Goal: Task Accomplishment & Management: Manage account settings

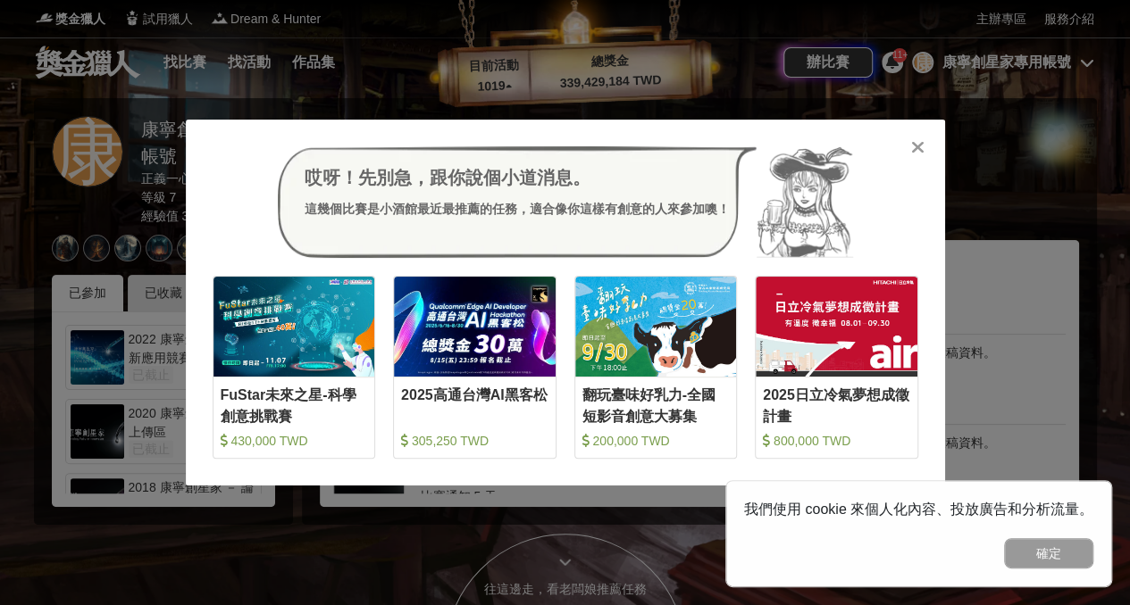
click at [916, 147] on icon at bounding box center [917, 147] width 13 height 18
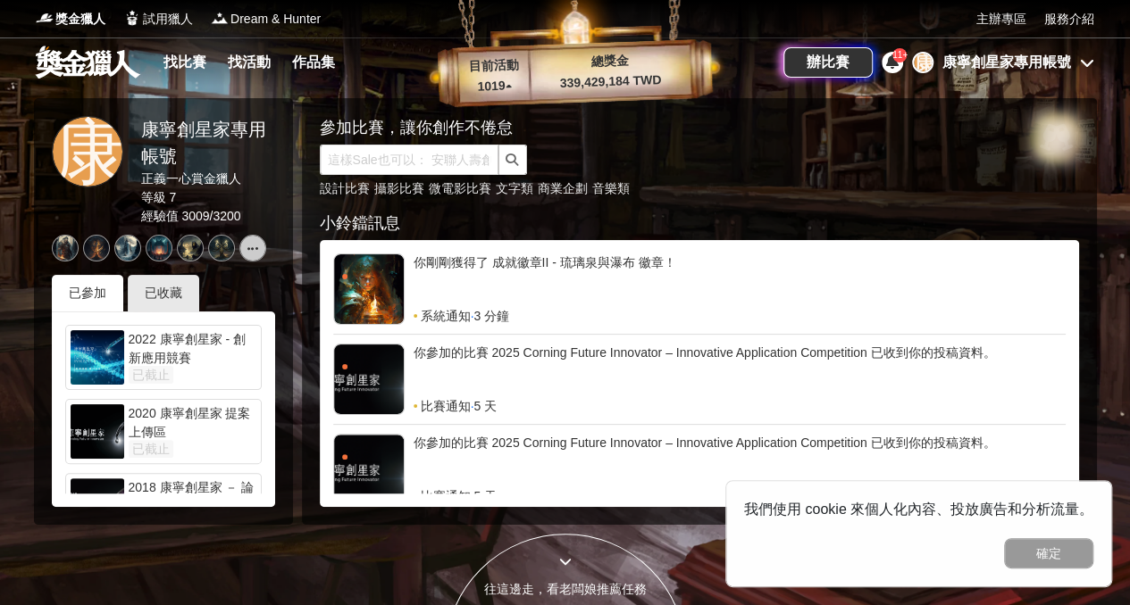
click at [1022, 92] on div at bounding box center [565, 302] width 1130 height 605
click at [1025, 76] on div "辦比賽 11+ 康 康寧創星家專用帳號" at bounding box center [938, 63] width 311 height 50
click at [1022, 67] on div "康寧創星家專用帳號" at bounding box center [1006, 62] width 129 height 21
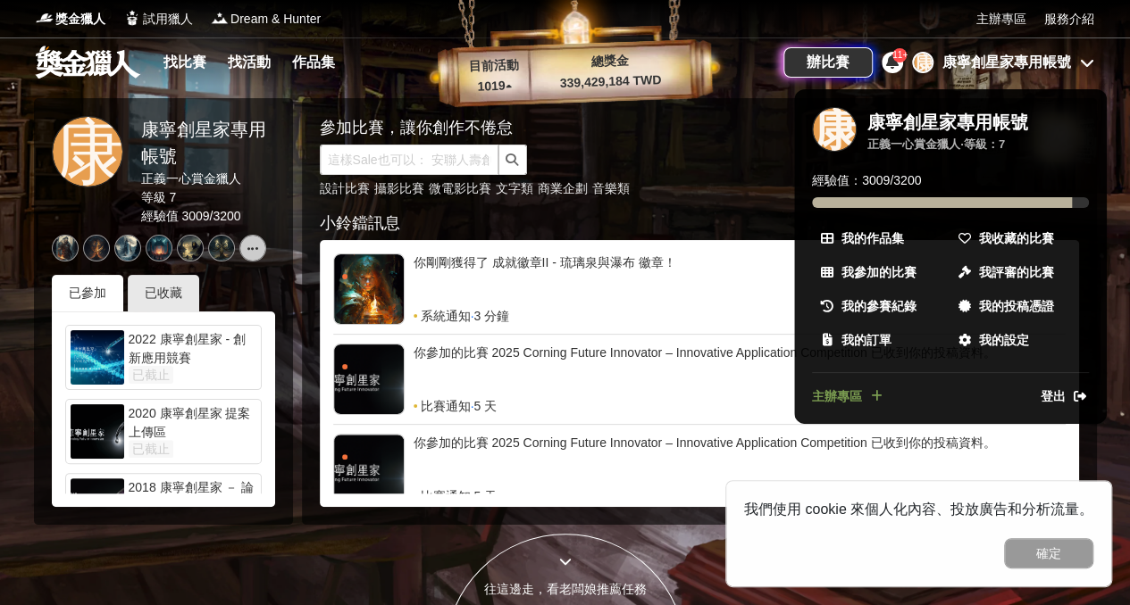
click at [1066, 397] on link "登出" at bounding box center [1064, 397] width 48 height 19
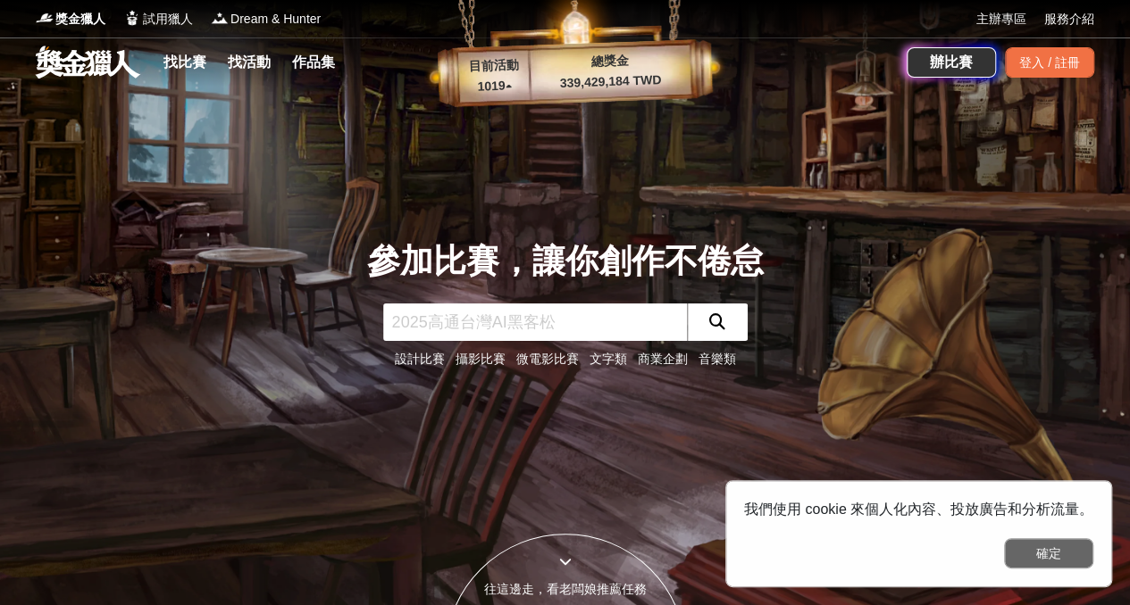
click at [1052, 557] on button "確定" at bounding box center [1048, 553] width 89 height 30
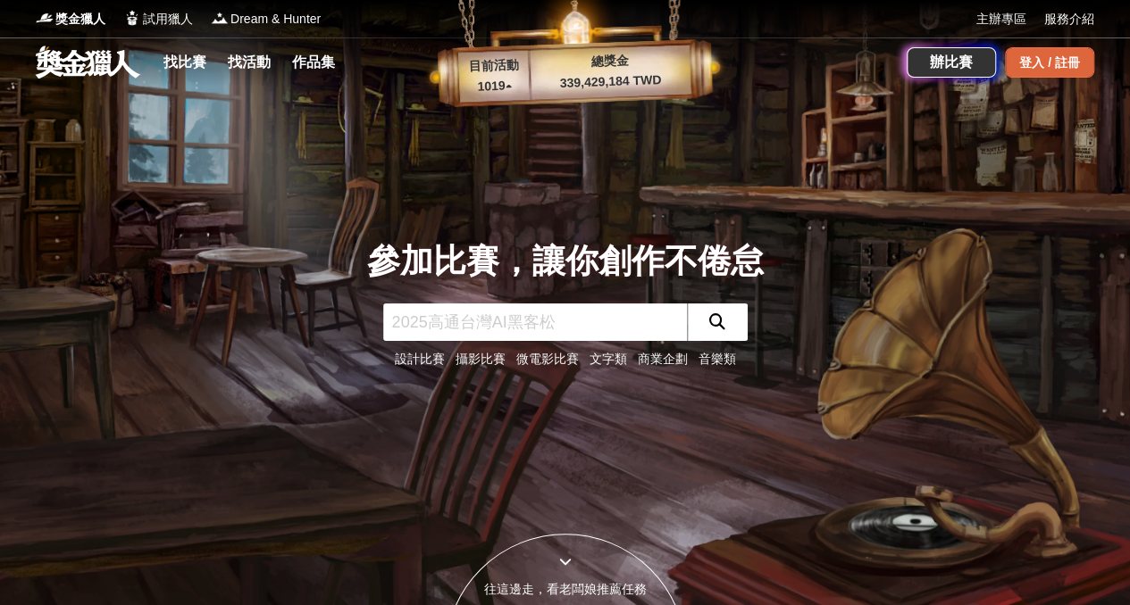
click at [1025, 67] on div "登入 / 註冊" at bounding box center [1049, 62] width 89 height 30
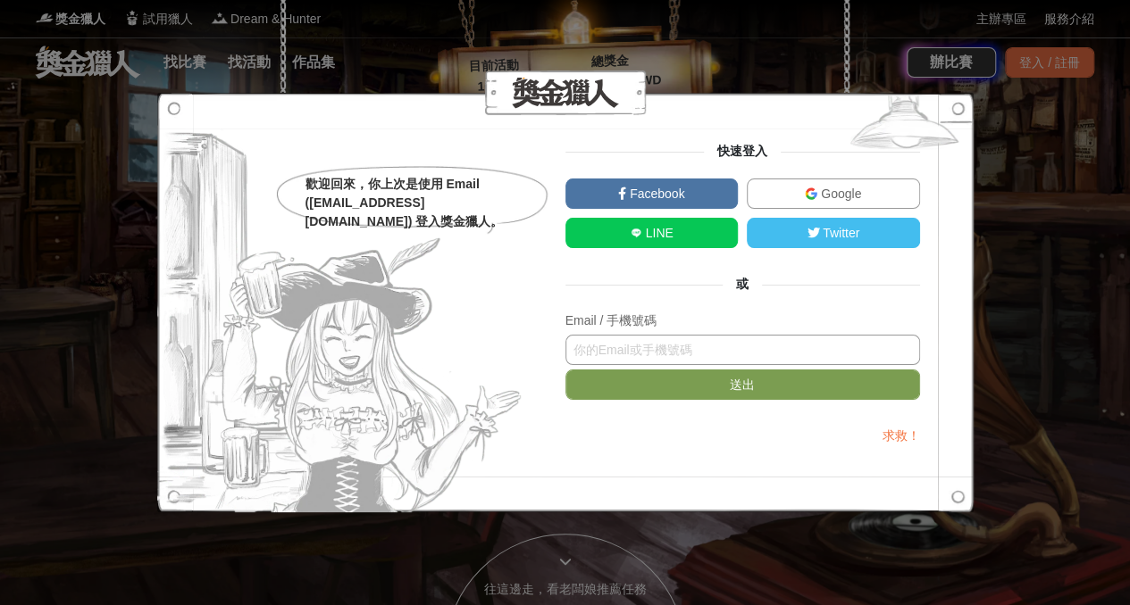
click at [703, 353] on input "text" at bounding box center [742, 350] width 355 height 30
click at [384, 218] on div "歡迎回來，你上次是使用 Email (corn***@ogilvy.com) 登入獎金獵人。" at bounding box center [415, 203] width 221 height 56
click at [384, 204] on div "歡迎回來，你上次是使用 Email (corn***@ogilvy.com) 登入獎金獵人。" at bounding box center [415, 203] width 221 height 56
click at [870, 328] on div "Email / 手機號碼" at bounding box center [742, 321] width 355 height 19
click at [661, 351] on input "text" at bounding box center [742, 350] width 355 height 30
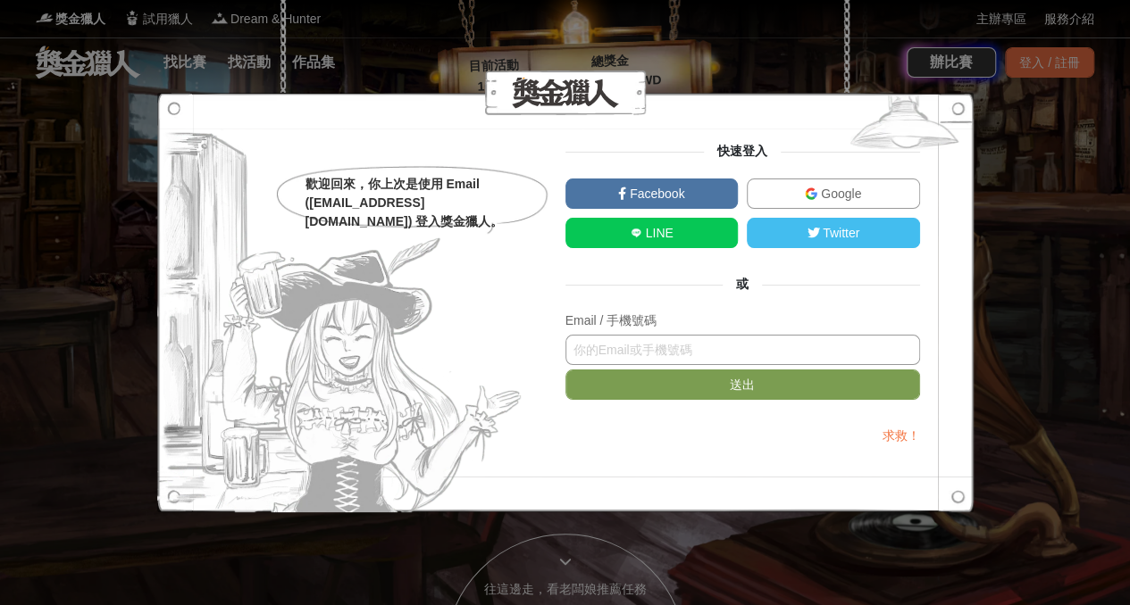
click at [620, 335] on input "text" at bounding box center [742, 350] width 355 height 30
paste input "[EMAIL_ADDRESS][DOMAIN_NAME]"
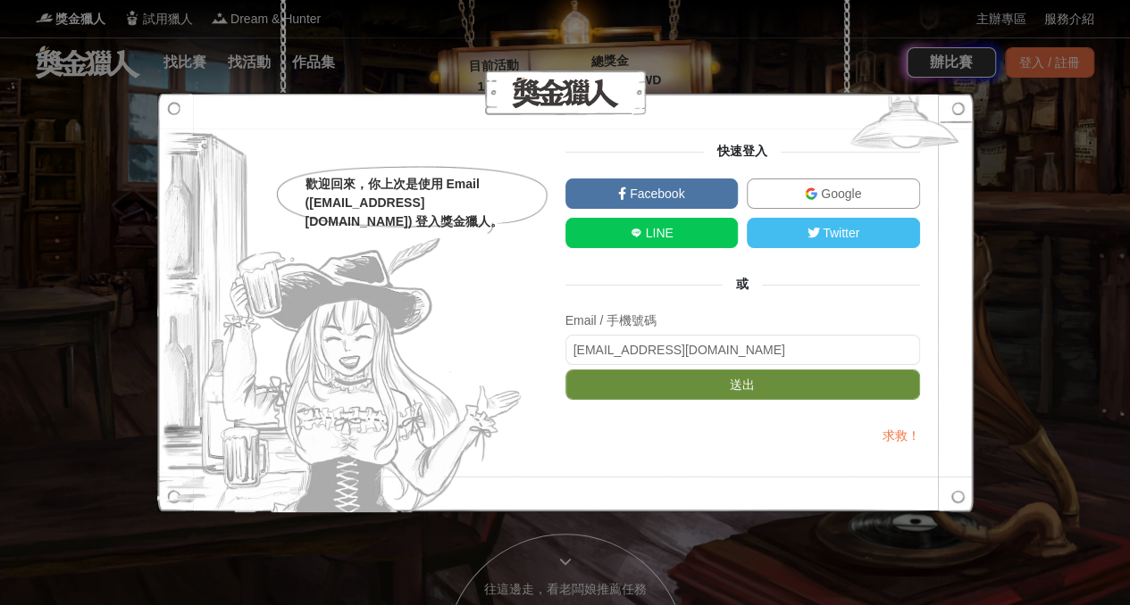
click at [666, 387] on button "送出" at bounding box center [742, 385] width 355 height 30
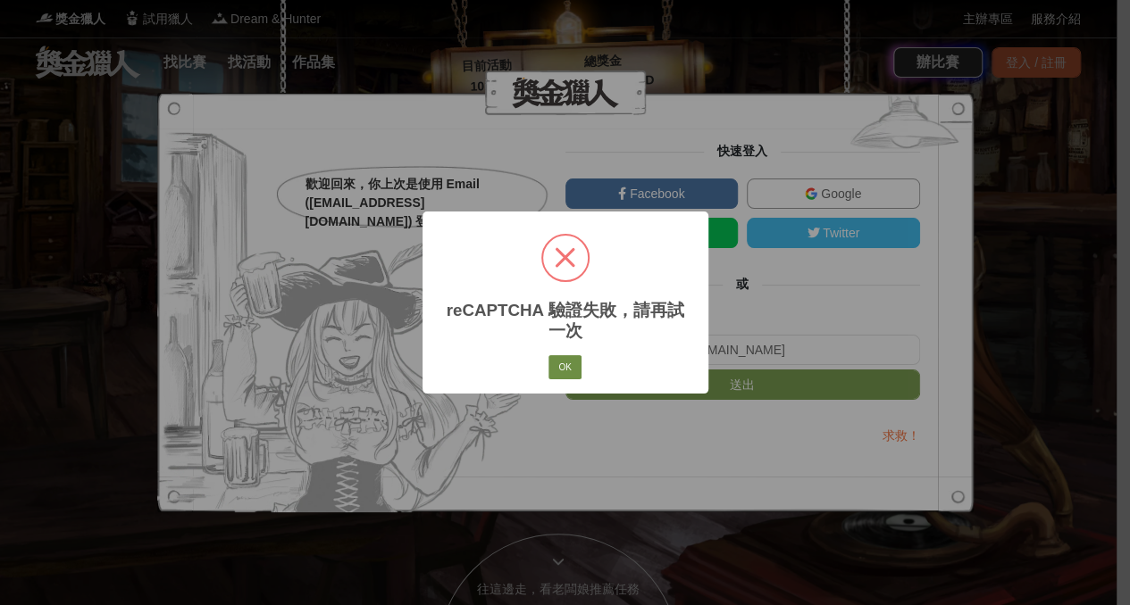
click at [555, 376] on button "OK" at bounding box center [564, 367] width 32 height 25
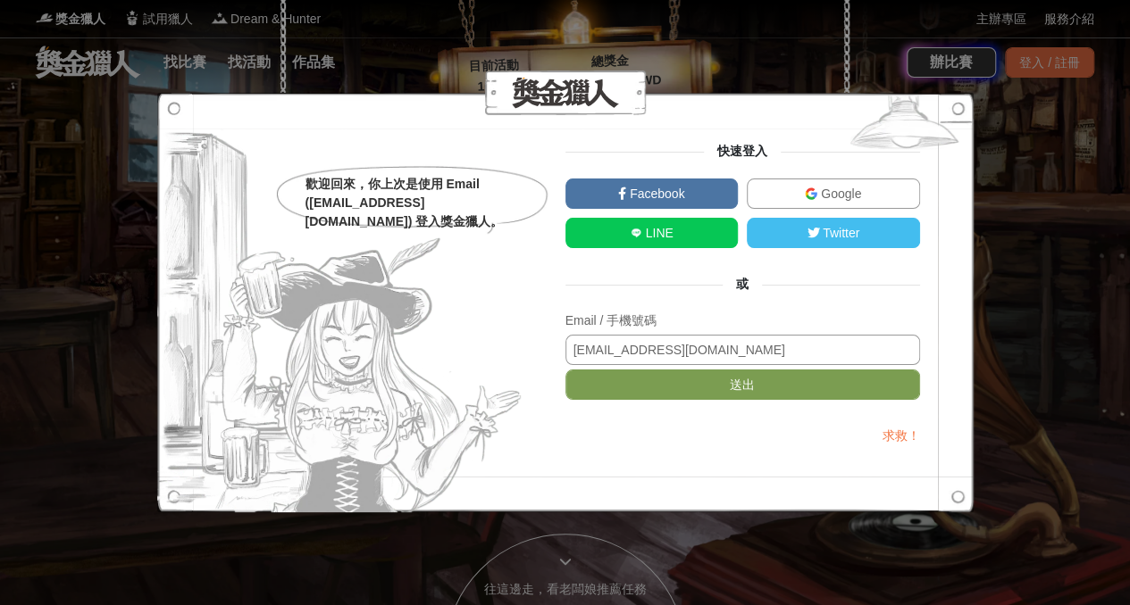
click at [772, 354] on input "[EMAIL_ADDRESS][DOMAIN_NAME]" at bounding box center [742, 350] width 355 height 30
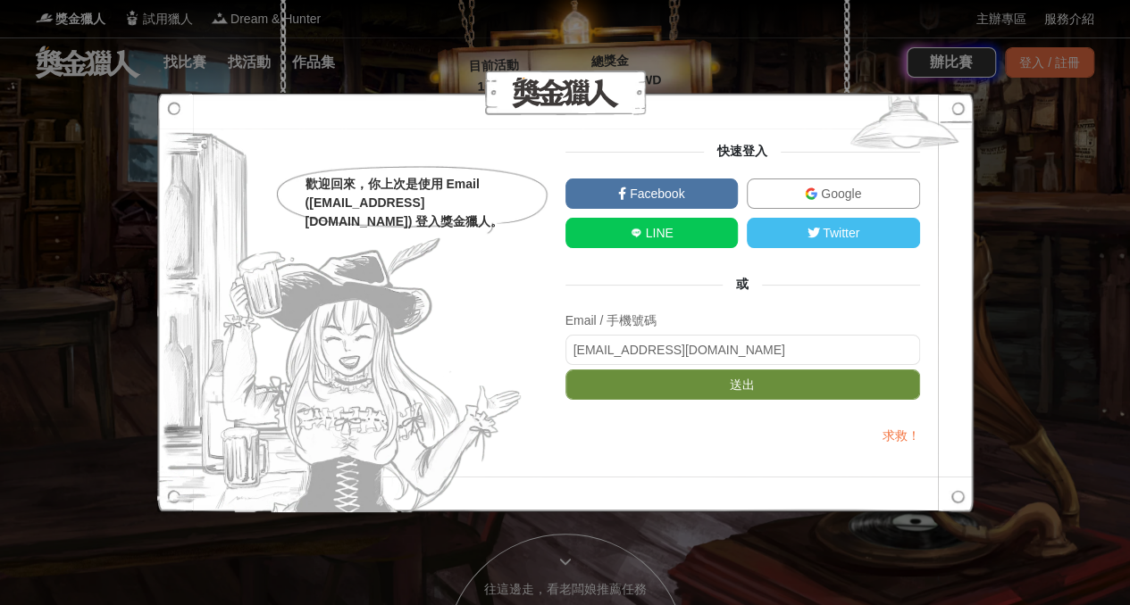
click at [784, 385] on button "送出" at bounding box center [742, 385] width 355 height 30
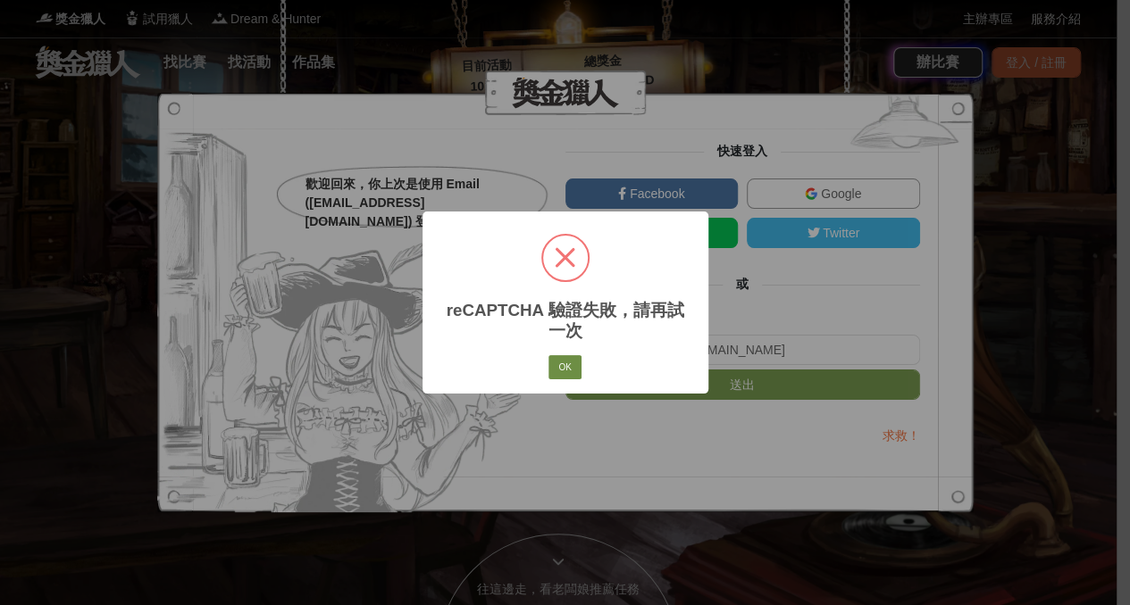
click at [562, 367] on button "OK" at bounding box center [564, 367] width 32 height 25
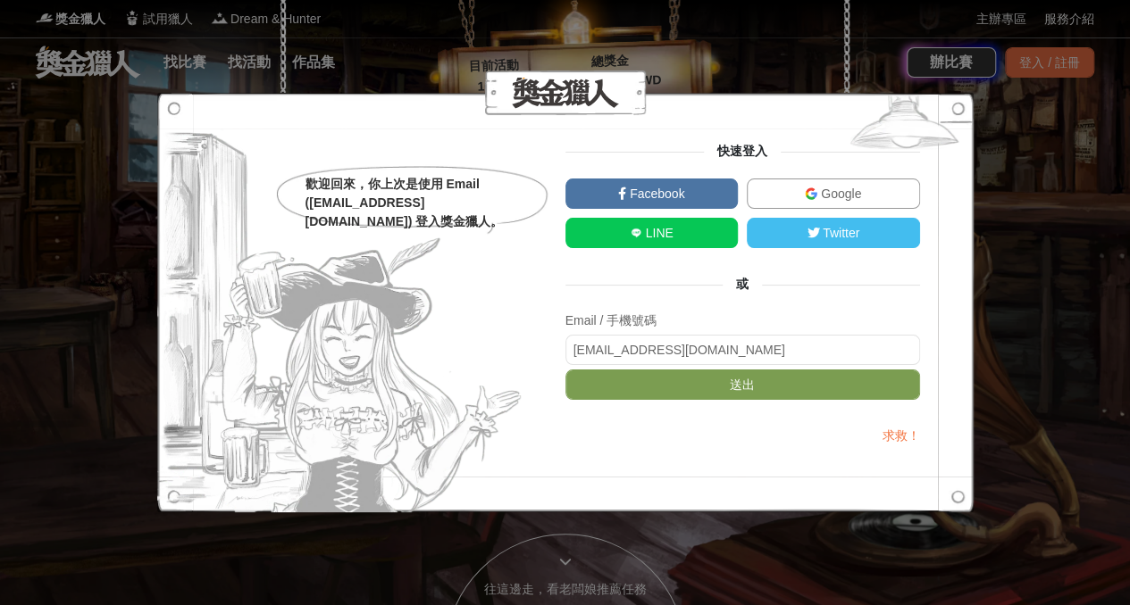
click at [838, 334] on div "Email / 手機號碼 corninginnovator@ogilvy.com" at bounding box center [742, 339] width 355 height 54
click at [856, 362] on input "[EMAIL_ADDRESS][DOMAIN_NAME]" at bounding box center [742, 350] width 355 height 30
type input "[EMAIL_ADDRESS][DOMAIN_NAME]"
click at [565, 370] on button "送出" at bounding box center [742, 385] width 355 height 30
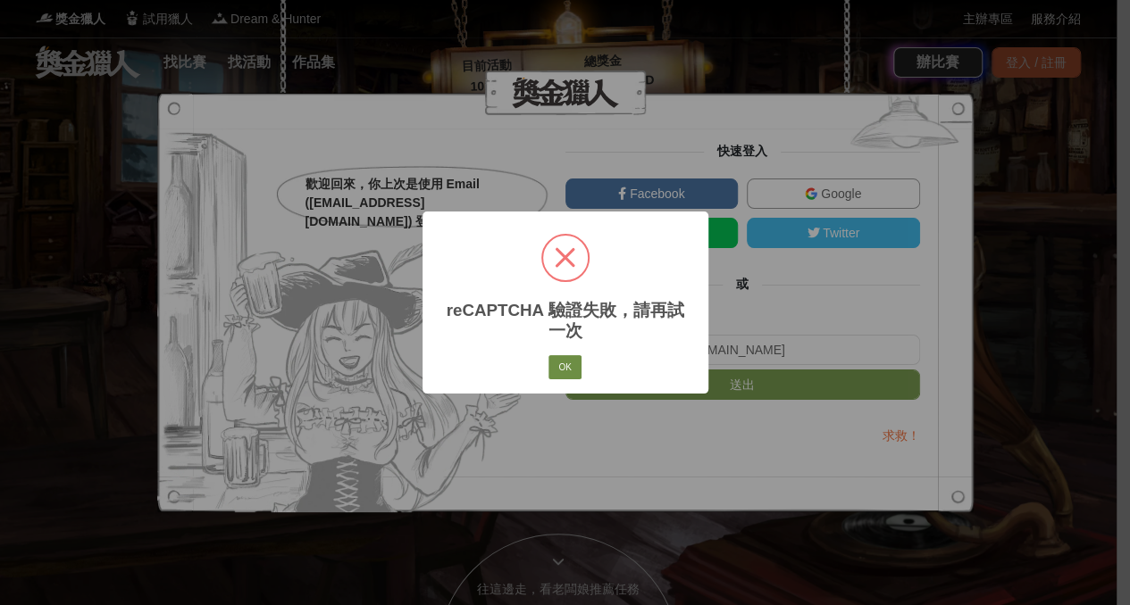
click at [552, 370] on button "OK" at bounding box center [564, 367] width 32 height 25
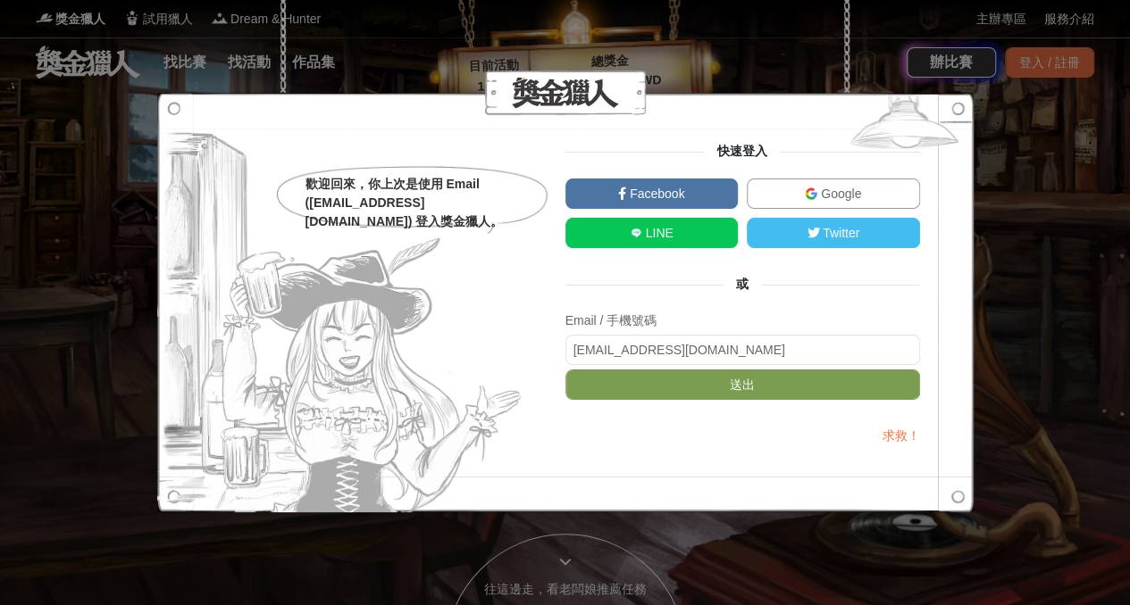
click at [425, 201] on div "歡迎回來，你上次是使用 Email (corn***@ogilvy.com) 登入獎金獵人。" at bounding box center [415, 203] width 221 height 56
click at [375, 206] on div "歡迎回來，你上次是使用 Email (corn***@ogilvy.com) 登入獎金獵人。" at bounding box center [415, 203] width 221 height 56
click at [304, 203] on div "歡迎回來，你上次是使用 Email (corn***@ogilvy.com) 登入獎金獵人。" at bounding box center [411, 199] width 277 height 71
drag, startPoint x: 766, startPoint y: 342, endPoint x: 448, endPoint y: 346, distance: 317.9
click at [448, 346] on div "歡迎回來，你上次是使用 Email (corn***@ogilvy.com) 登入獎金獵人。 快速登入 Facebook Google LINE Twitte…" at bounding box center [565, 302] width 709 height 321
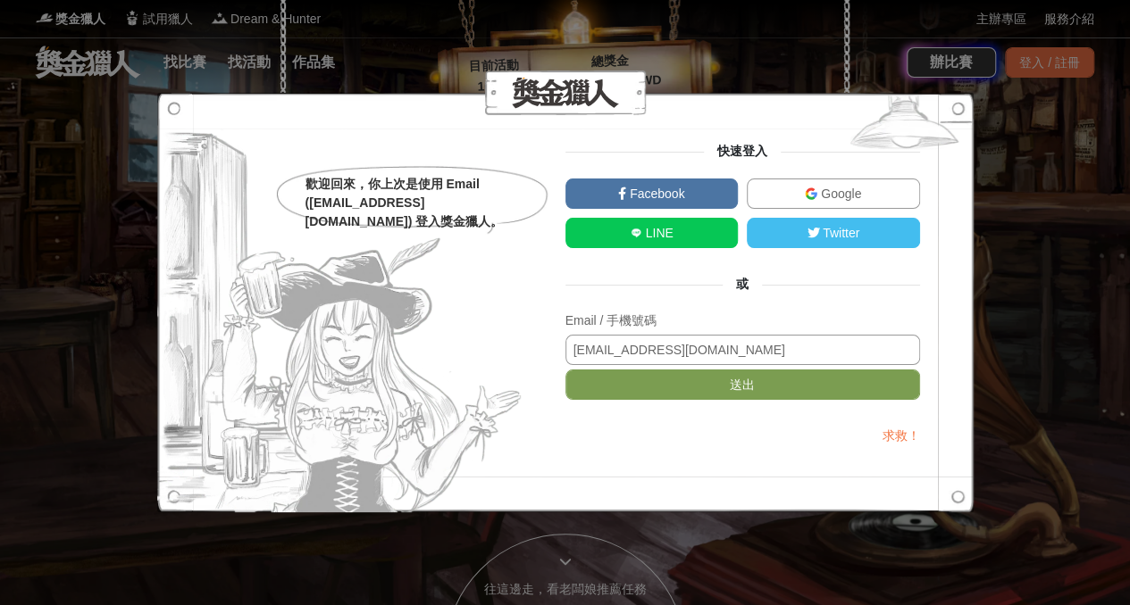
click at [565, 370] on button "送出" at bounding box center [742, 385] width 355 height 30
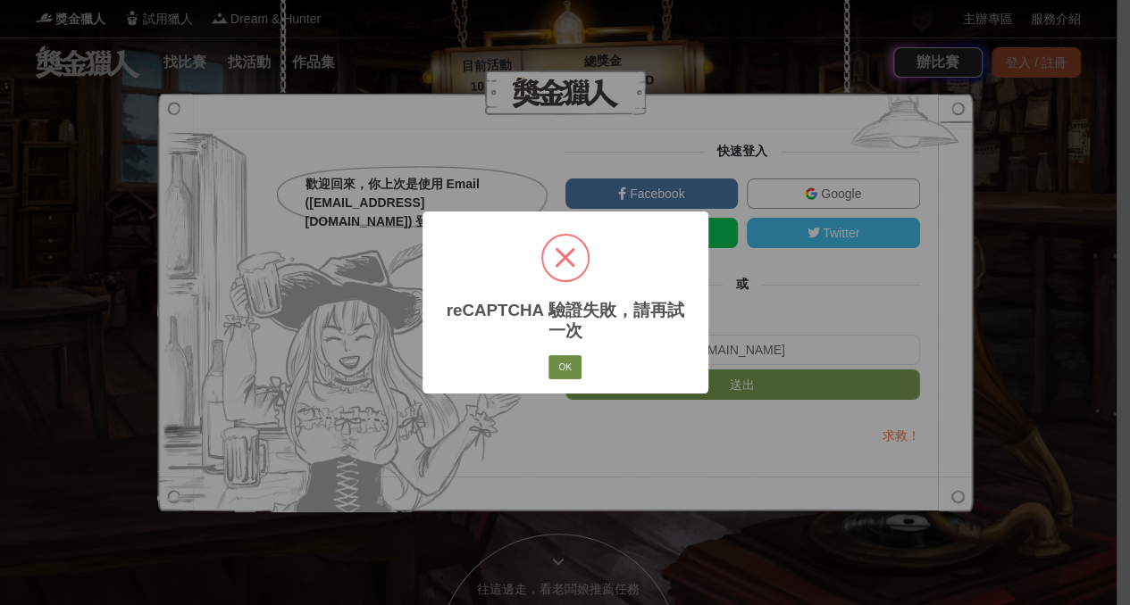
click at [566, 368] on button "OK" at bounding box center [564, 367] width 32 height 25
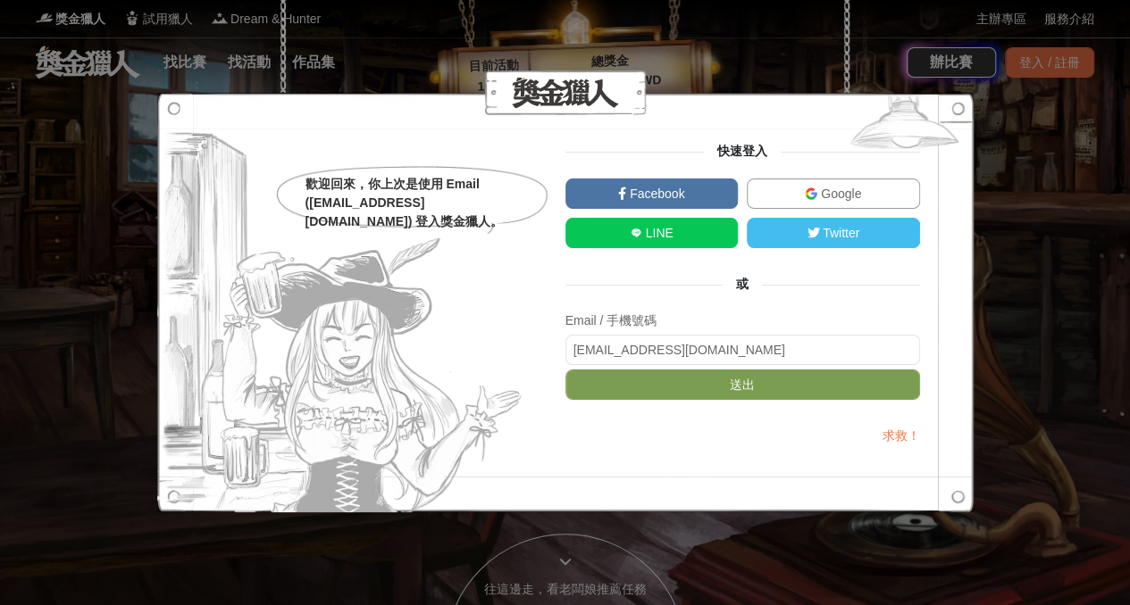
click at [954, 493] on div at bounding box center [565, 303] width 816 height 420
click at [955, 108] on img at bounding box center [904, 126] width 138 height 67
click at [1081, 213] on div "歡迎回來，你上次是使用 Email (corn***@ogilvy.com) 登入獎金獵人。 快速登入 Facebook Google LINE Twitte…" at bounding box center [565, 302] width 1130 height 605
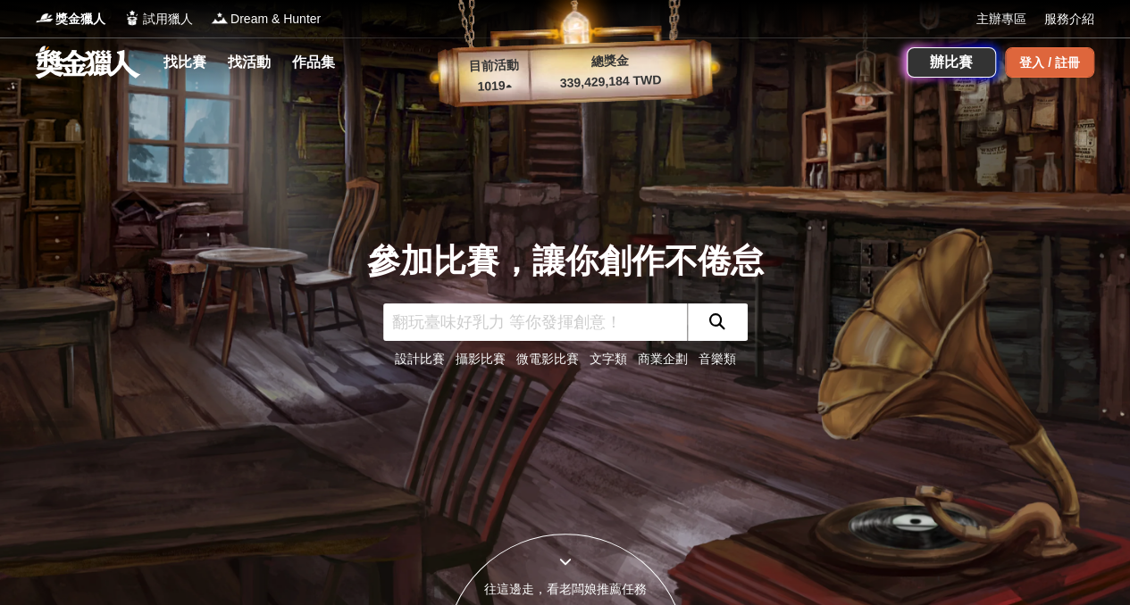
click at [1066, 65] on div "登入 / 註冊" at bounding box center [1049, 62] width 89 height 30
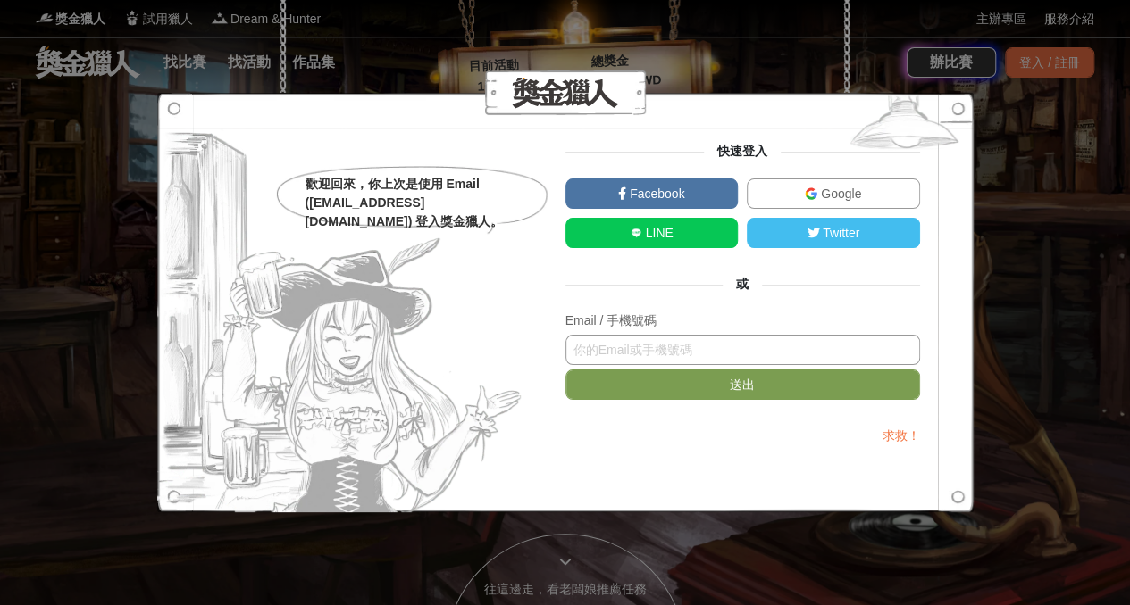
click at [673, 347] on input "text" at bounding box center [742, 350] width 355 height 30
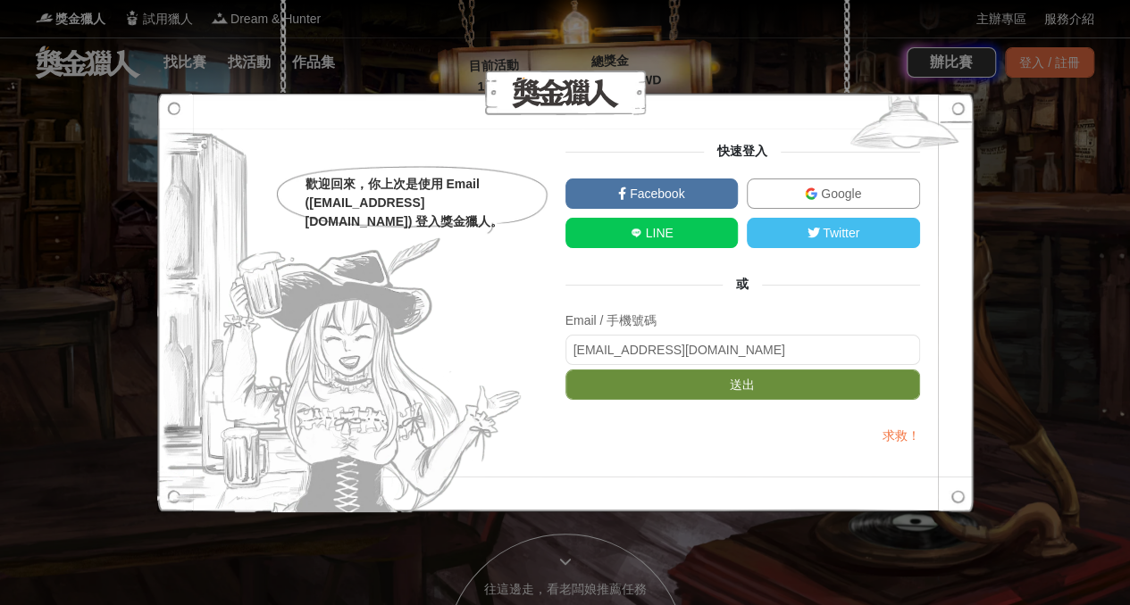
type input "[EMAIL_ADDRESS][DOMAIN_NAME]"
click at [708, 385] on button "送出" at bounding box center [742, 385] width 355 height 30
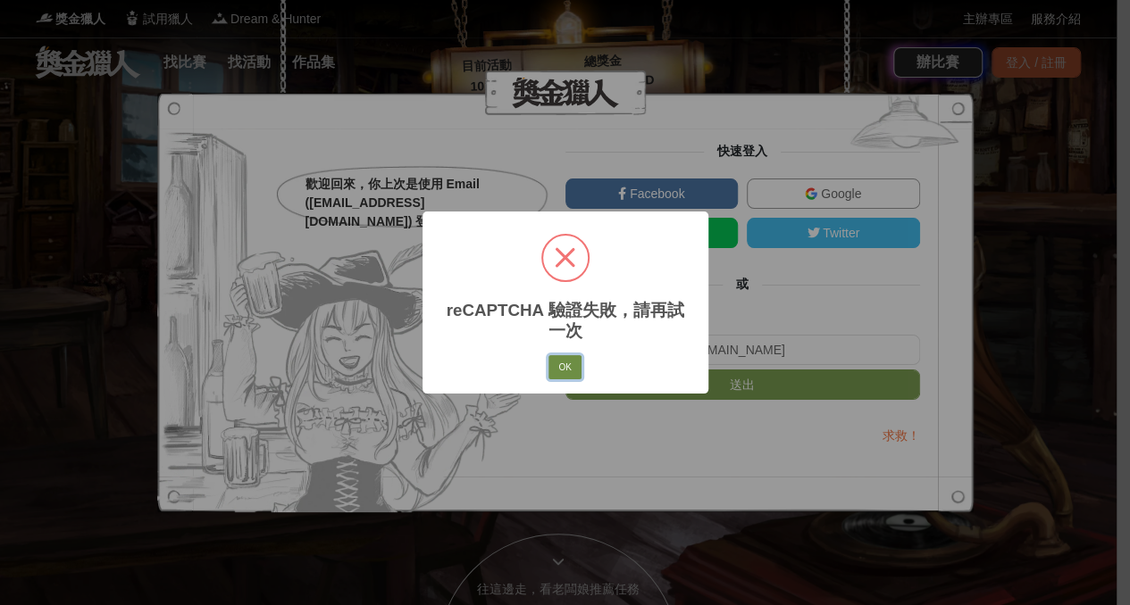
click at [559, 363] on button "OK" at bounding box center [564, 367] width 32 height 25
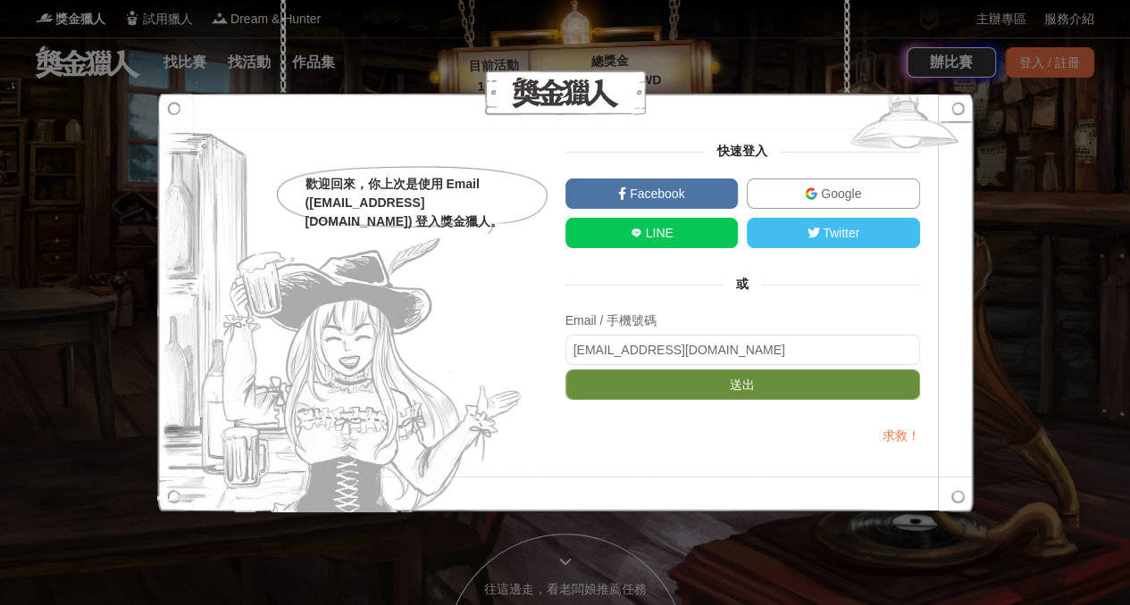
click at [693, 391] on button "送出" at bounding box center [742, 385] width 355 height 30
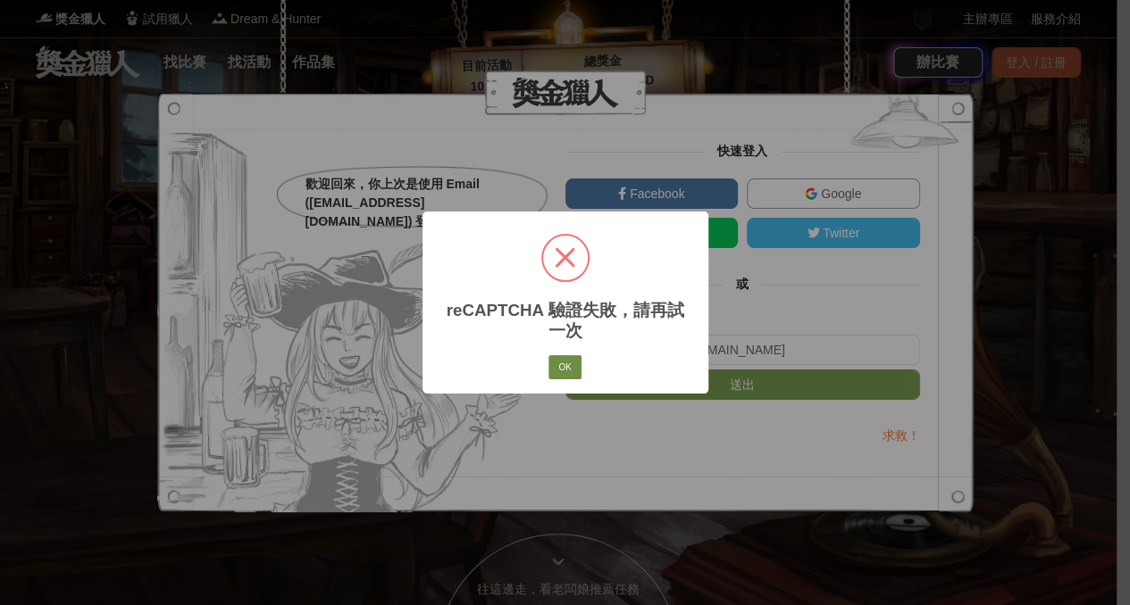
click at [550, 367] on button "OK" at bounding box center [564, 367] width 32 height 25
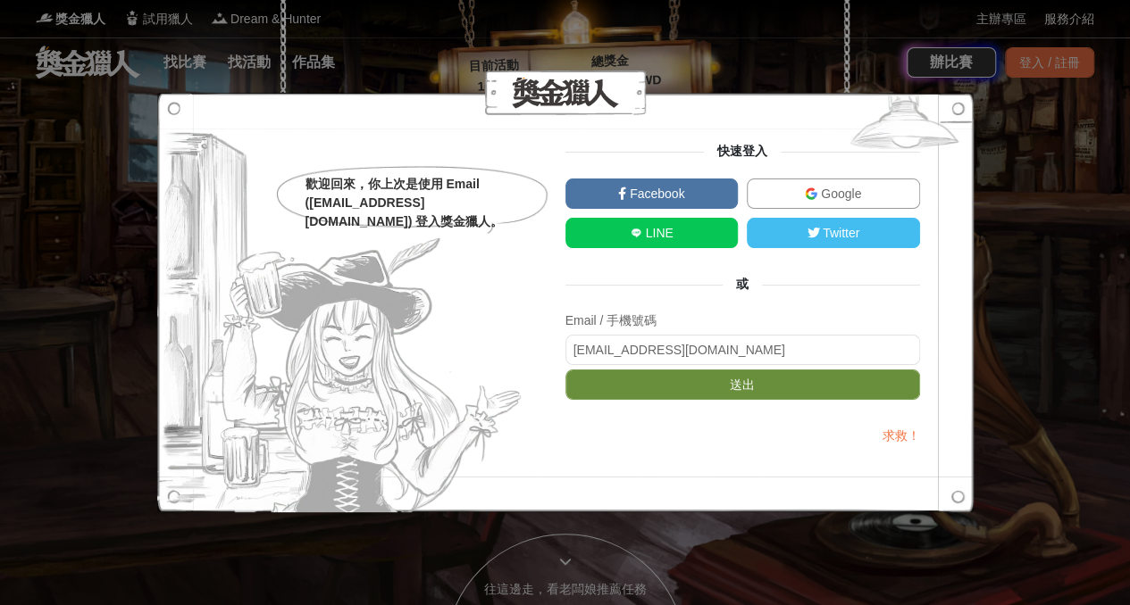
click at [647, 389] on button "送出" at bounding box center [742, 385] width 355 height 30
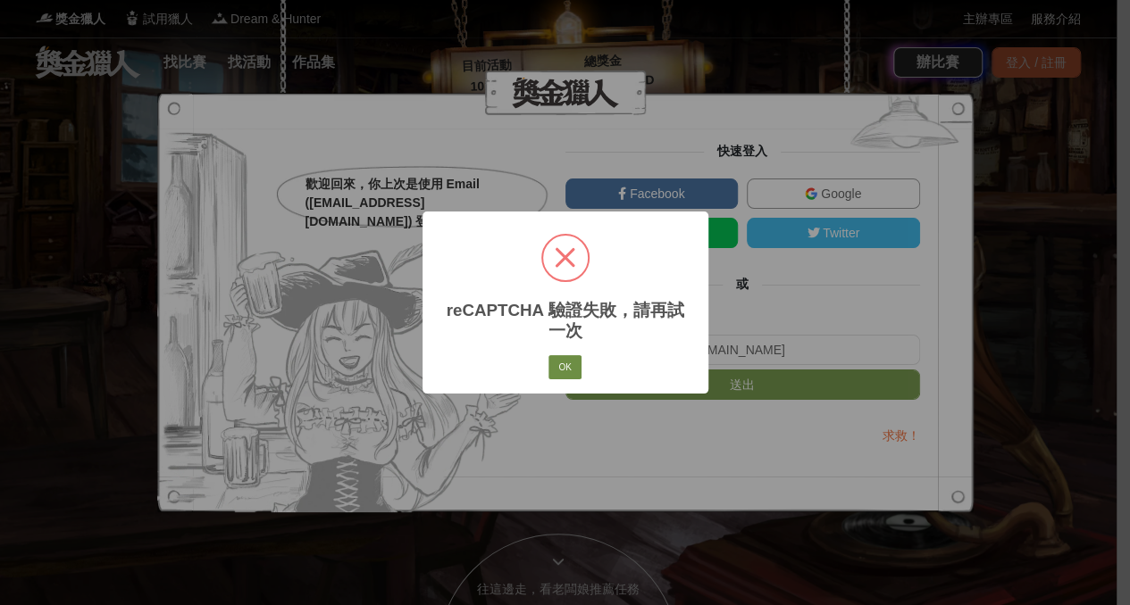
click at [559, 374] on button "OK" at bounding box center [564, 367] width 32 height 25
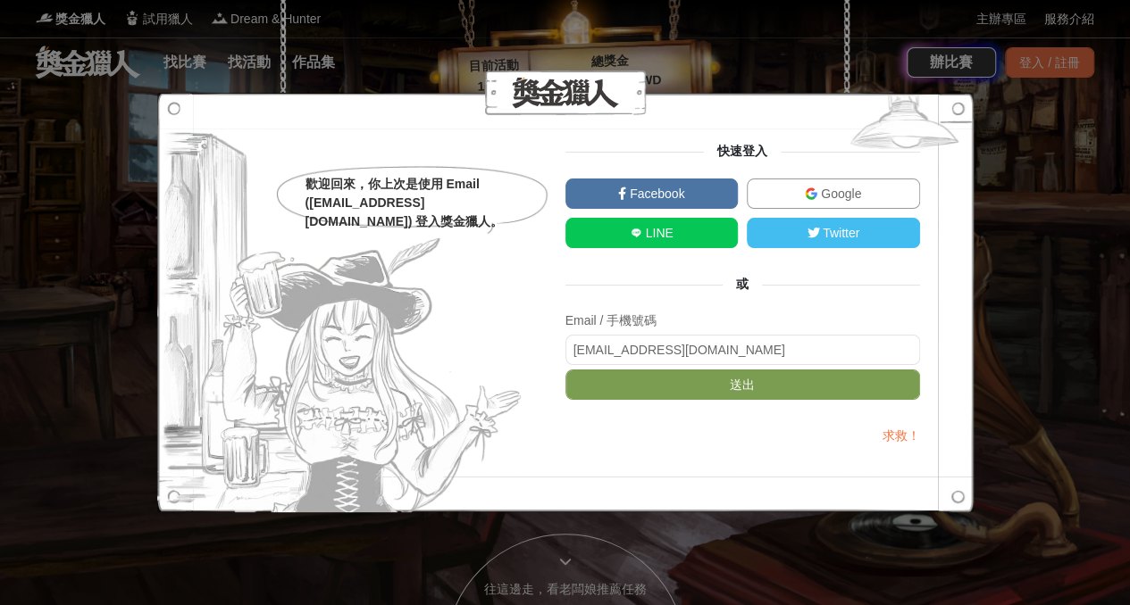
click at [961, 112] on img at bounding box center [904, 126] width 138 height 67
click at [1016, 167] on div "歡迎回來，你上次是使用 Email (corn***@ogilvy.com) 登入獎金獵人。 快速登入 Facebook Google LINE Twitte…" at bounding box center [565, 302] width 1130 height 605
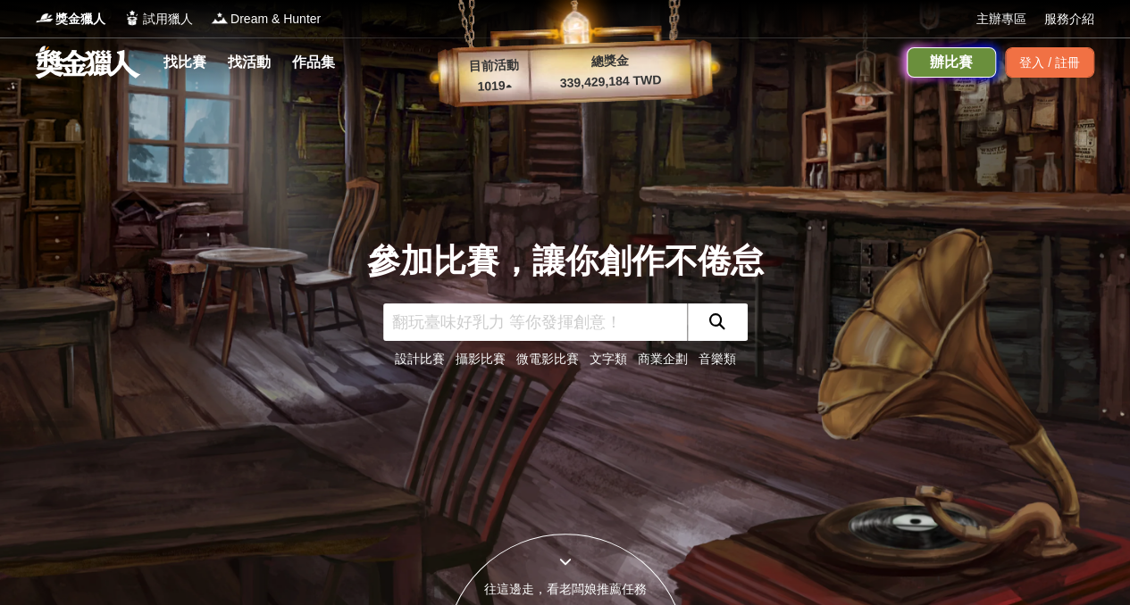
click at [974, 73] on div "辦比賽" at bounding box center [950, 62] width 89 height 30
click at [988, 17] on link "主辦專區" at bounding box center [1001, 19] width 50 height 19
click at [513, 87] on p "1019 ▴" at bounding box center [494, 86] width 72 height 21
click at [504, 87] on p "1019 ▴" at bounding box center [494, 86] width 72 height 21
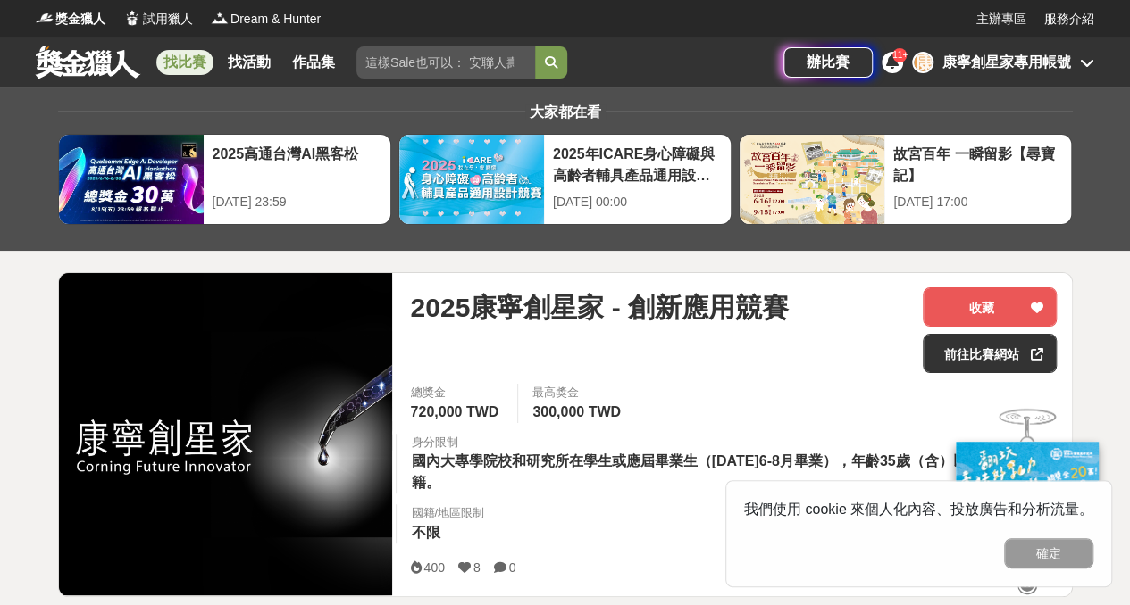
scroll to position [179, 0]
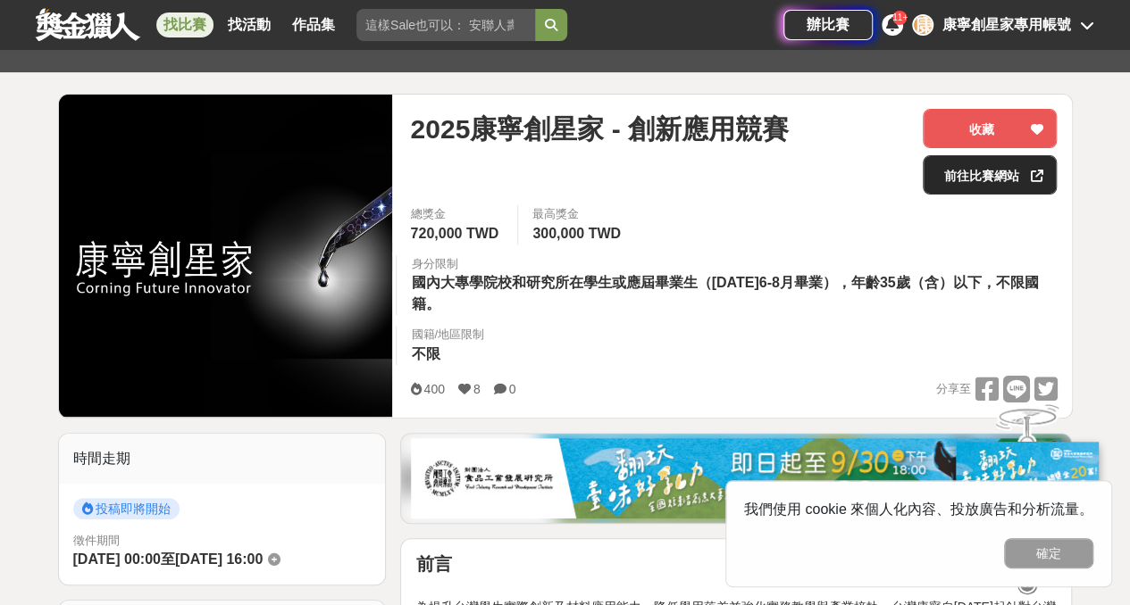
click at [1023, 168] on link "前往比賽網站" at bounding box center [989, 174] width 134 height 39
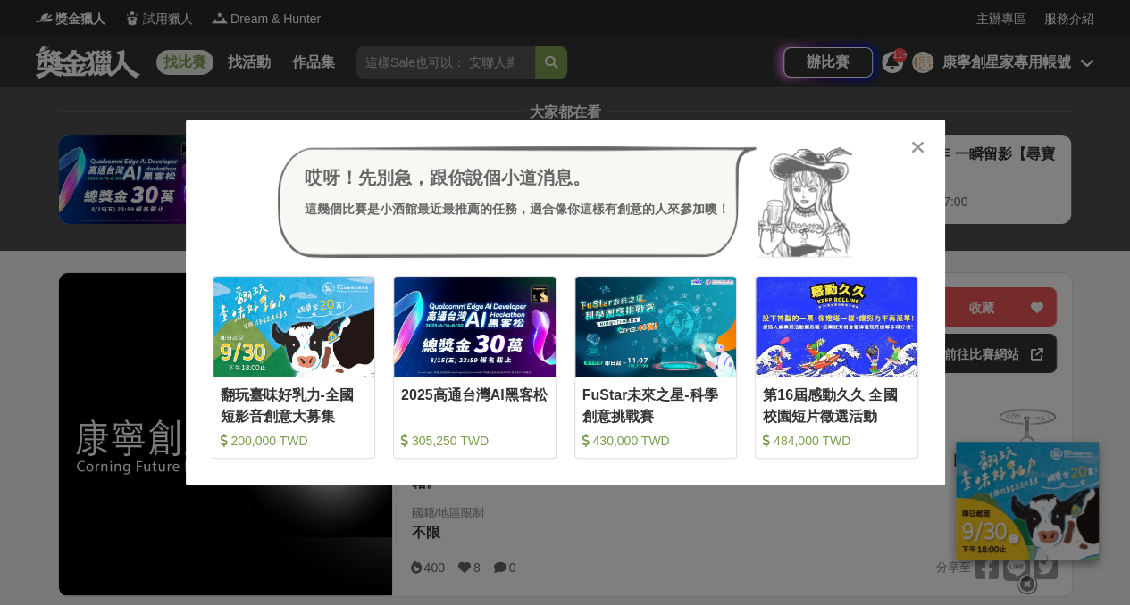
click at [919, 142] on icon at bounding box center [917, 147] width 13 height 18
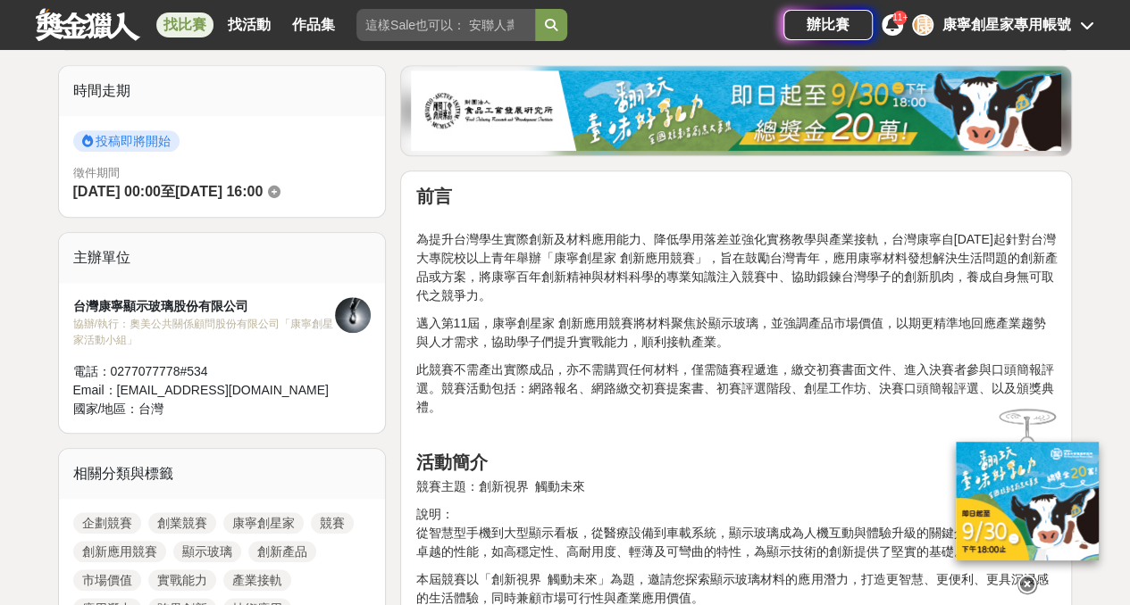
scroll to position [804, 0]
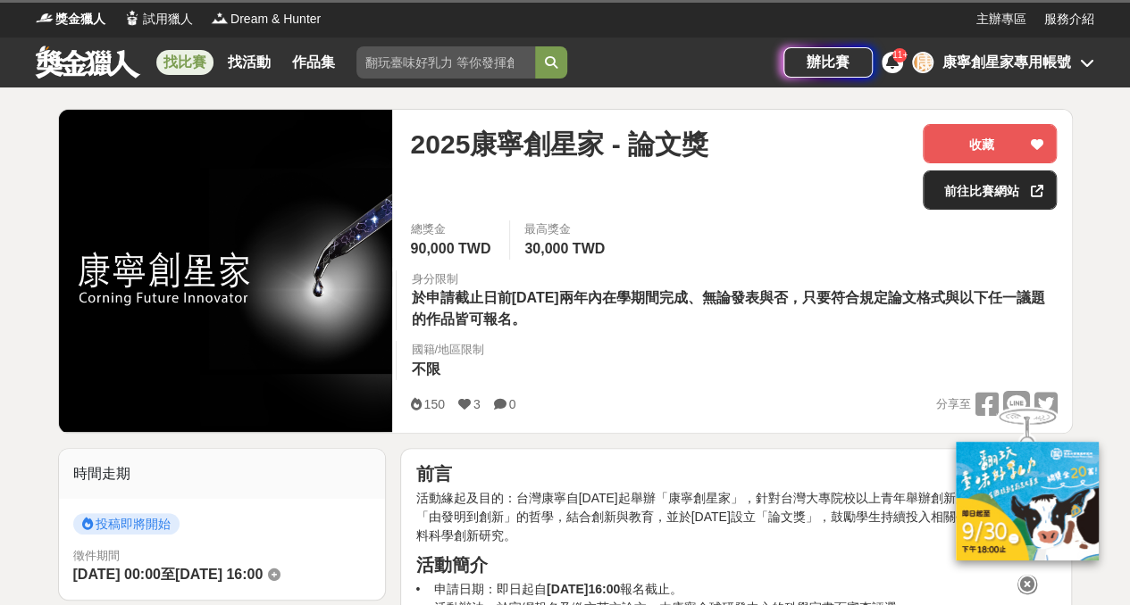
click at [1030, 182] on div at bounding box center [1036, 190] width 18 height 38
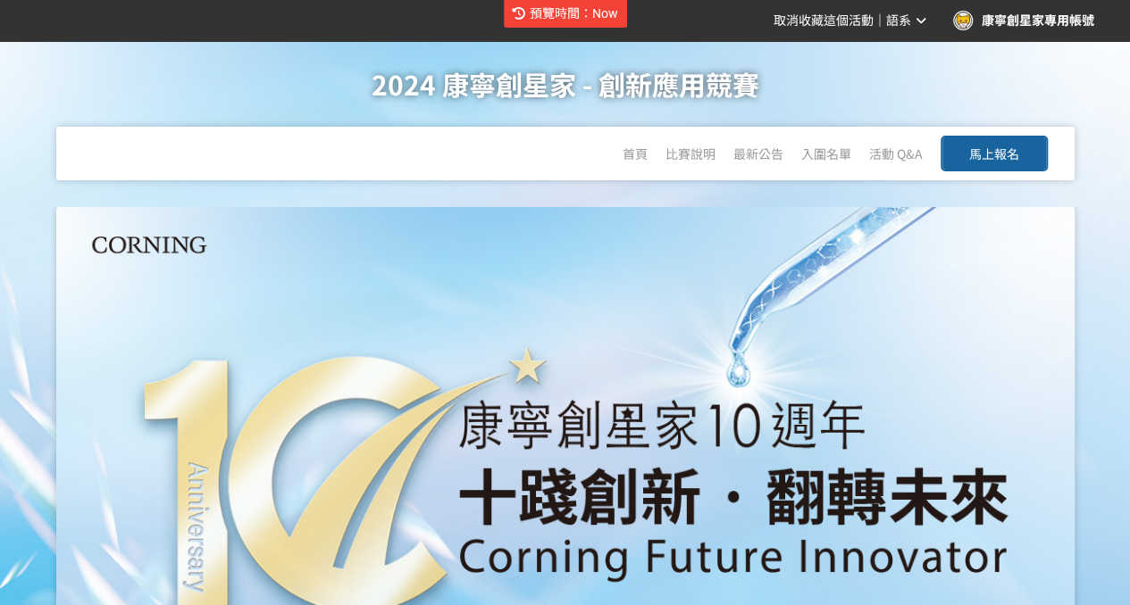
click at [533, 16] on span "預覽時間：Now" at bounding box center [574, 13] width 88 height 14
